Goal: Navigation & Orientation: Go to known website

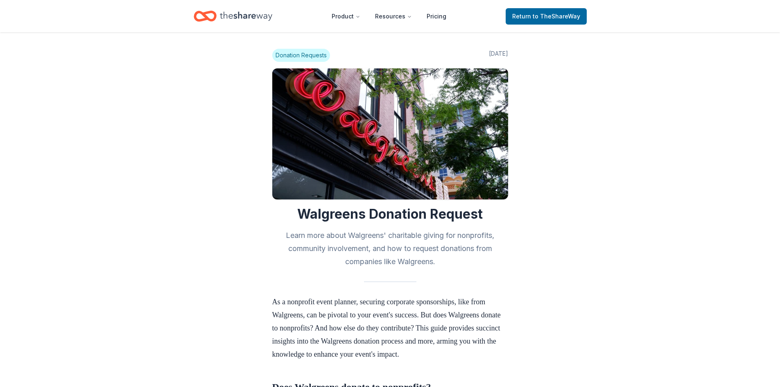
click at [296, 56] on span "Donation Requests" at bounding box center [301, 55] width 58 height 13
click at [282, 56] on span "Donation Requests" at bounding box center [301, 55] width 58 height 13
click at [544, 16] on span "to TheShareWay" at bounding box center [557, 16] width 48 height 7
